Goal: Entertainment & Leisure: Consume media (video, audio)

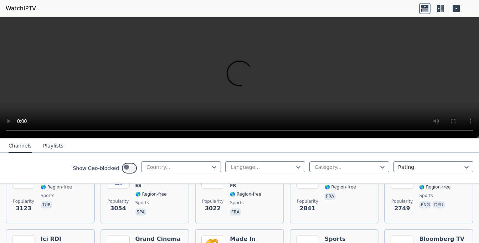
scroll to position [214, 0]
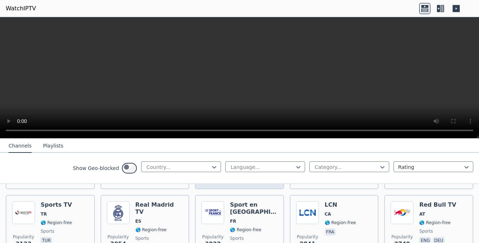
click at [241, 146] on h6 "Classic Cinema" at bounding box center [254, 138] width 48 height 14
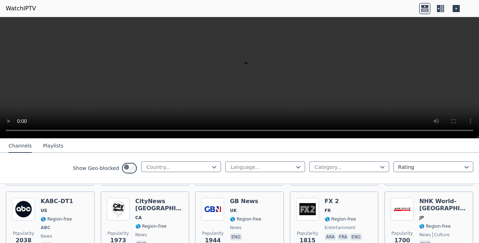
scroll to position [463, 0]
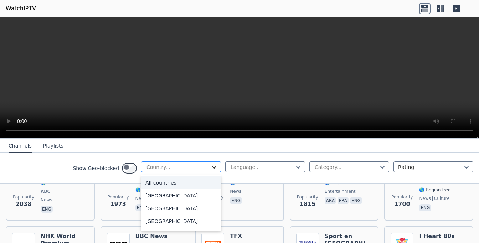
click at [212, 168] on icon at bounding box center [214, 167] width 4 height 2
click at [141, 189] on div "All countries" at bounding box center [181, 182] width 80 height 13
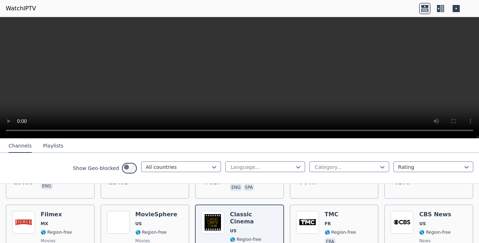
scroll to position [142, 0]
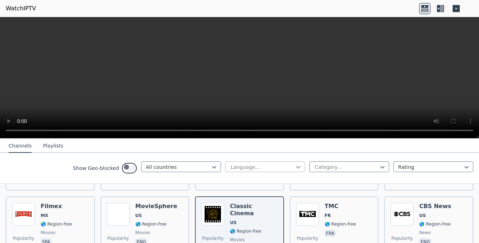
click at [295, 171] on icon at bounding box center [298, 166] width 7 height 7
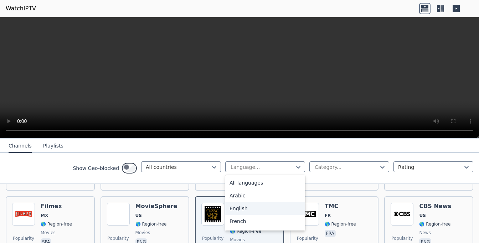
click at [225, 215] on div "English" at bounding box center [265, 208] width 80 height 13
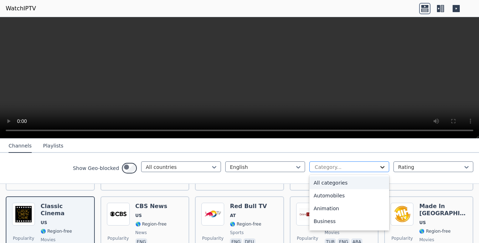
click at [379, 171] on icon at bounding box center [382, 166] width 7 height 7
click at [309, 189] on div "All categories" at bounding box center [349, 182] width 80 height 13
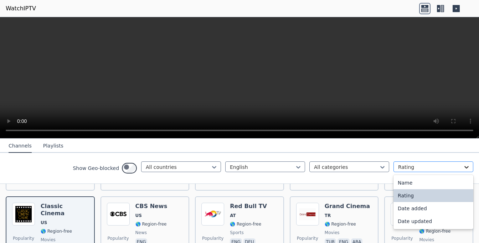
click at [464, 168] on icon at bounding box center [466, 167] width 4 height 2
click at [393, 189] on div "Name" at bounding box center [433, 182] width 80 height 13
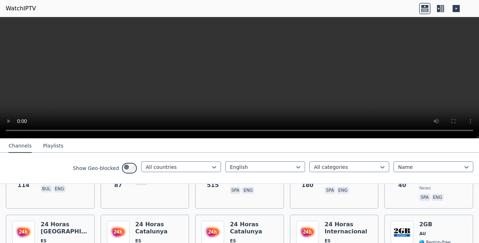
scroll to position [142, 0]
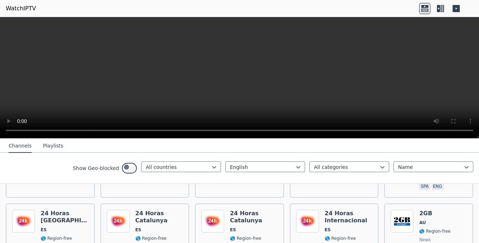
click at [351, 107] on video at bounding box center [239, 77] width 479 height 121
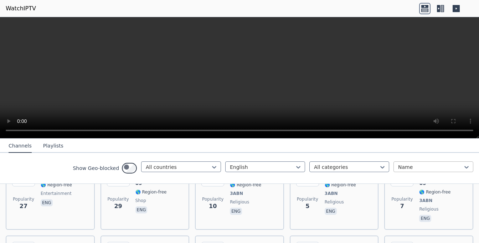
scroll to position [392, 0]
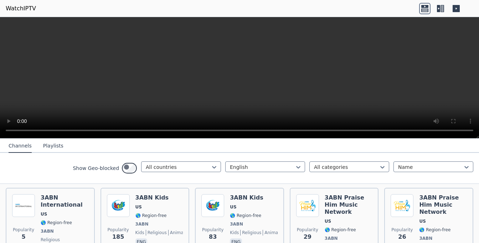
click at [156, 130] on h6 "30A The Beach Show" at bounding box center [159, 123] width 48 height 14
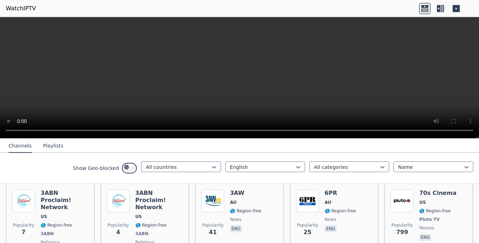
scroll to position [499, 0]
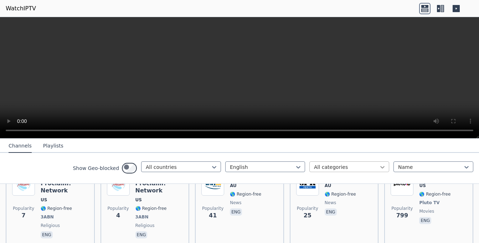
click at [379, 171] on icon at bounding box center [382, 166] width 7 height 7
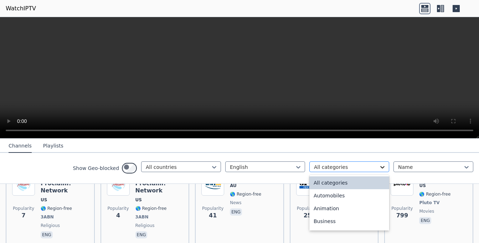
click at [379, 171] on icon at bounding box center [382, 166] width 7 height 7
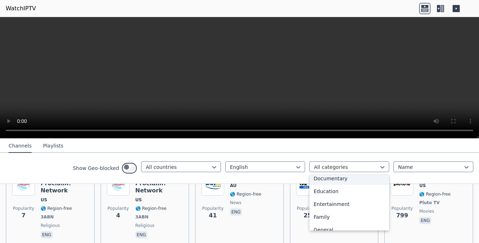
scroll to position [71, 0]
click at [309, 182] on div "Comedy" at bounding box center [349, 175] width 80 height 13
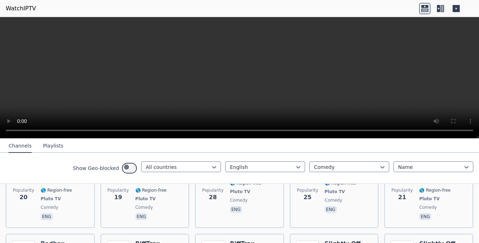
scroll to position [570, 0]
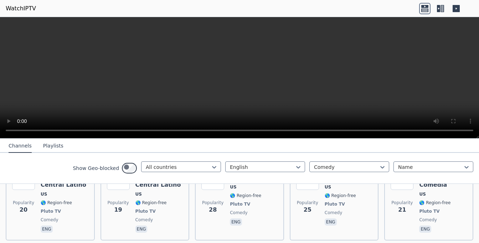
click at [253, 103] on h6 "More TV Sitcoms" at bounding box center [254, 96] width 48 height 14
